Goal: Task Accomplishment & Management: Use online tool/utility

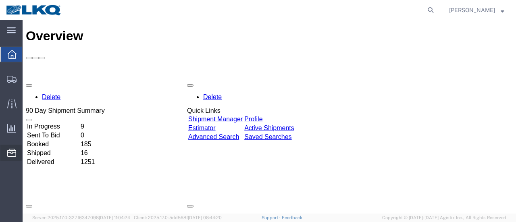
click at [0, 0] on span "Location Appointment" at bounding box center [0, 0] width 0 height 0
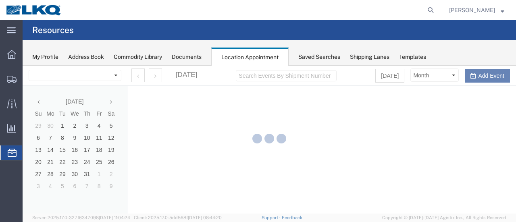
select select "28712"
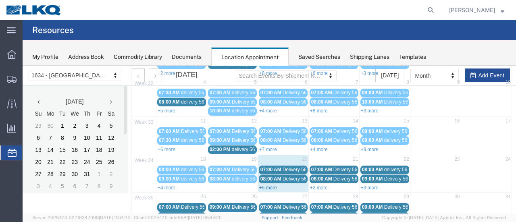
click at [272, 185] on link "+5 more" at bounding box center [268, 188] width 18 height 6
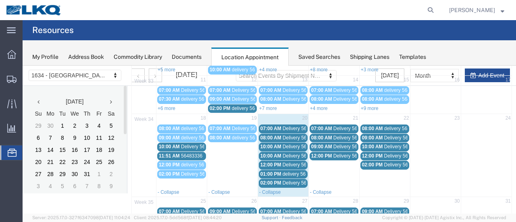
scroll to position [161, 0]
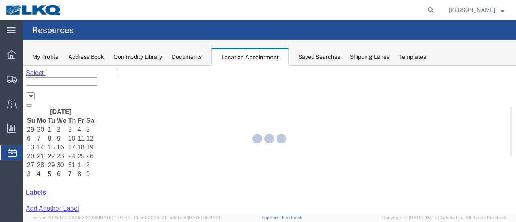
select select "28712"
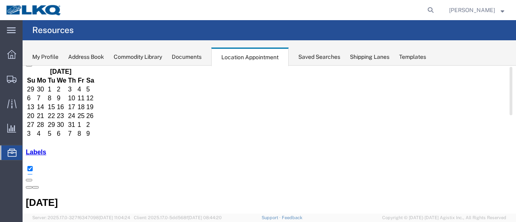
scroll to position [81, 0]
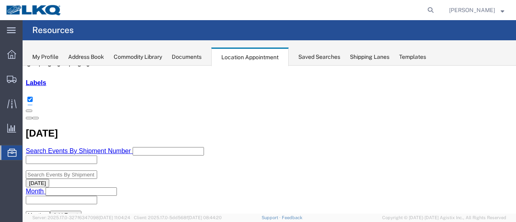
scroll to position [121, 0]
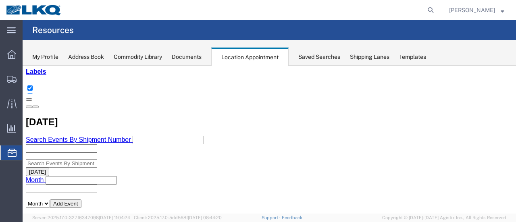
click at [354, 2] on agx-global-search at bounding box center [308, 10] width 258 height 20
select select "1"
select select
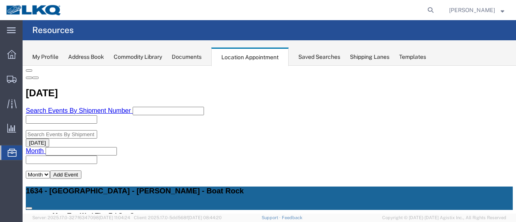
scroll to position [161, 0]
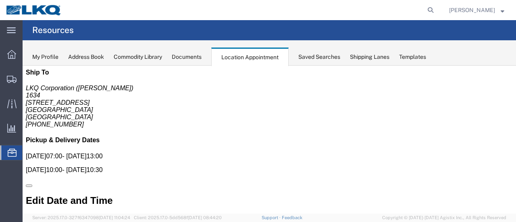
scroll to position [0, 0]
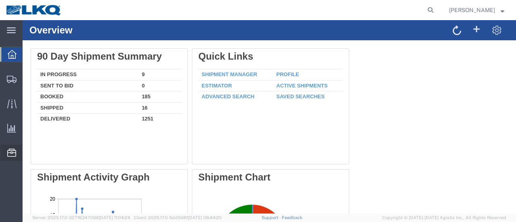
click at [0, 0] on span "Location Appointment" at bounding box center [0, 0] width 0 height 0
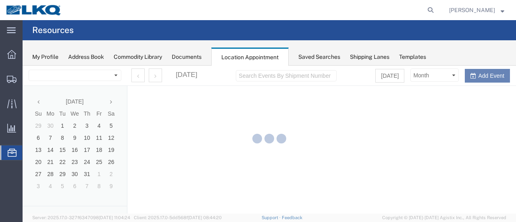
select select "28712"
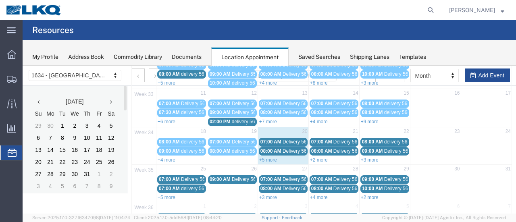
scroll to position [121, 0]
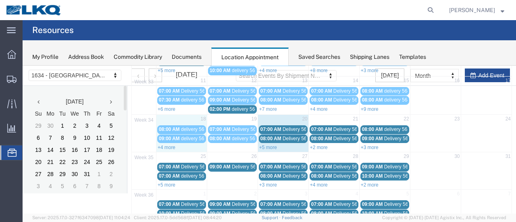
click at [176, 145] on div "+4 more" at bounding box center [181, 147] width 50 height 8
select select "1"
select select
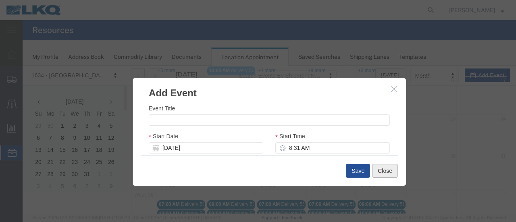
click at [383, 172] on button "Close" at bounding box center [385, 171] width 26 height 14
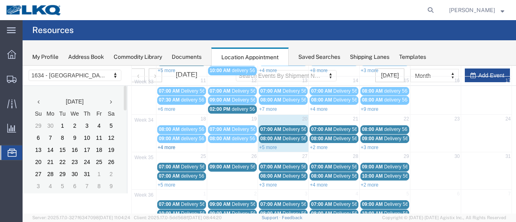
click at [168, 145] on link "+4 more" at bounding box center [166, 148] width 18 height 6
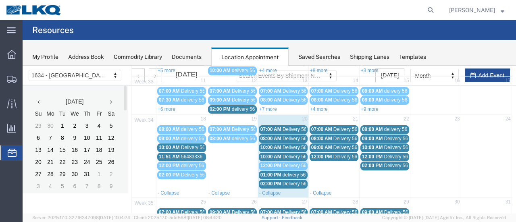
click at [188, 154] on span "56483336" at bounding box center [191, 157] width 21 height 6
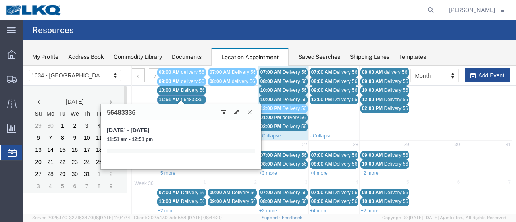
scroll to position [182, 0]
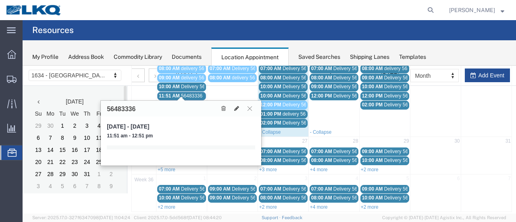
click at [252, 109] on icon at bounding box center [249, 108] width 4 height 5
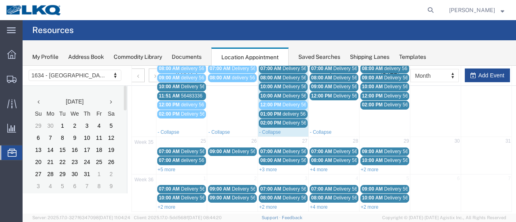
scroll to position [141, 0]
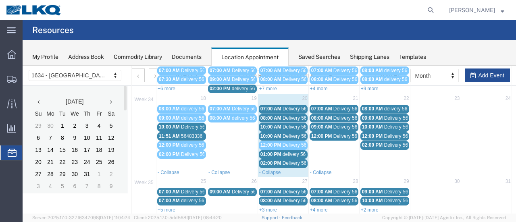
click at [288, 142] on span "Delivery 56178355" at bounding box center [302, 145] width 40 height 6
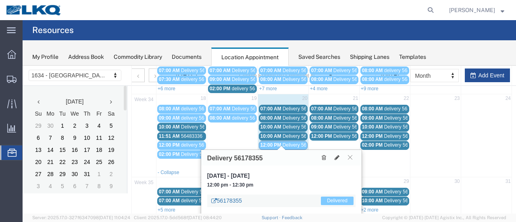
click at [228, 199] on link "56178355" at bounding box center [226, 201] width 31 height 8
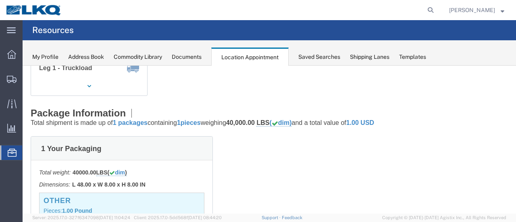
scroll to position [0, 0]
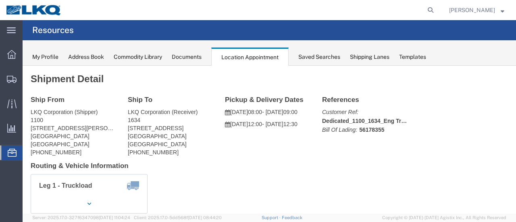
click at [0, 0] on span "Location Appointment" at bounding box center [0, 0] width 0 height 0
click at [15, 56] on icon at bounding box center [11, 54] width 9 height 9
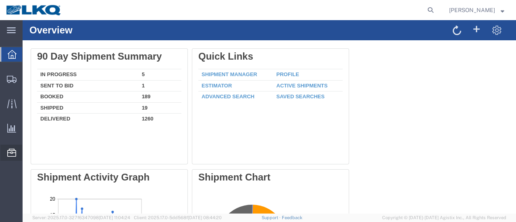
click at [0, 0] on span "Location Appointment" at bounding box center [0, 0] width 0 height 0
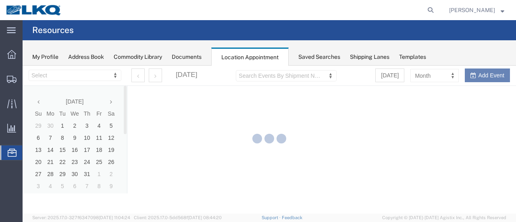
select select "28712"
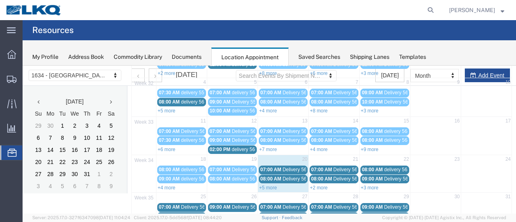
scroll to position [121, 0]
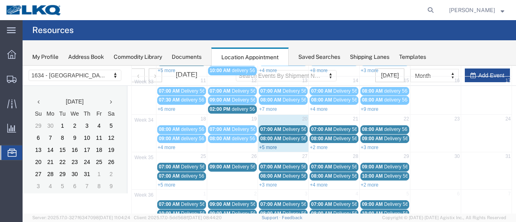
click at [268, 145] on link "+5 more" at bounding box center [268, 148] width 18 height 6
